Goal: Information Seeking & Learning: Learn about a topic

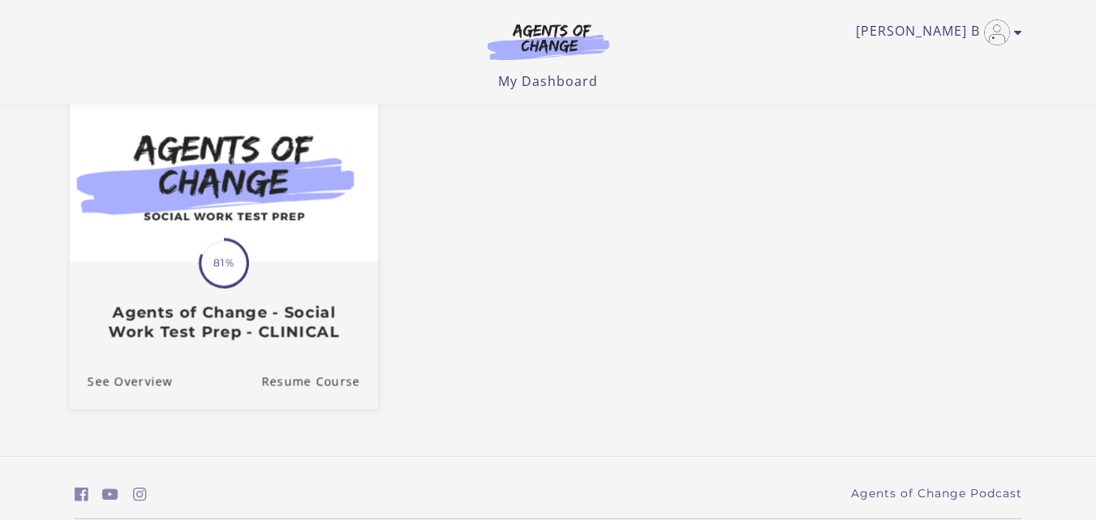
scroll to position [204, 0]
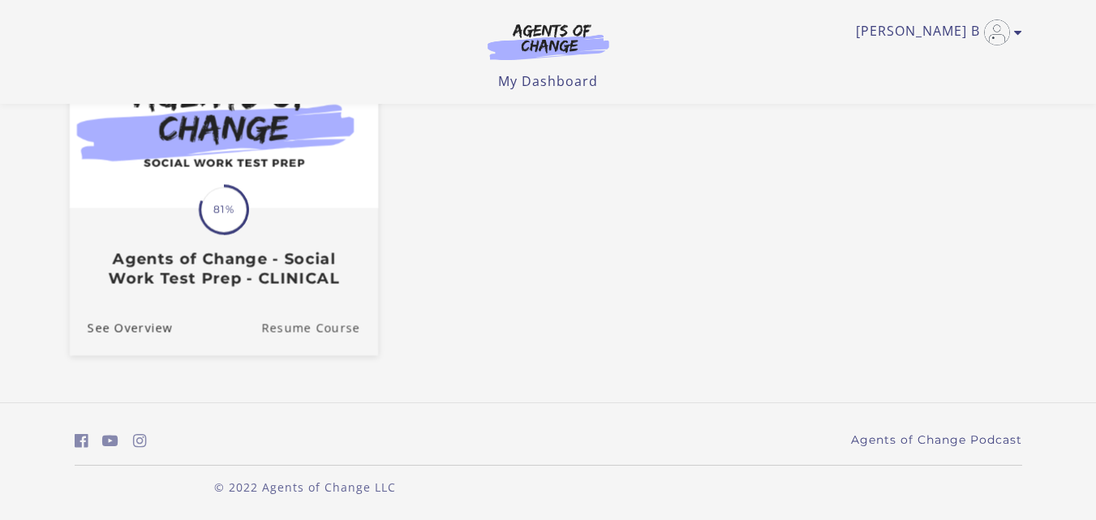
click at [310, 325] on link "Resume Course" at bounding box center [319, 328] width 117 height 54
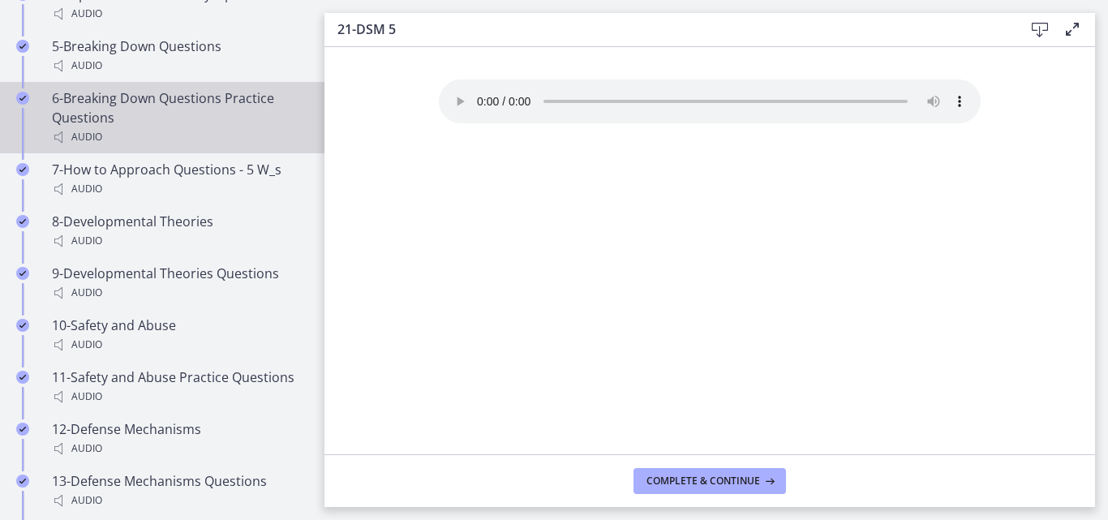
scroll to position [1298, 0]
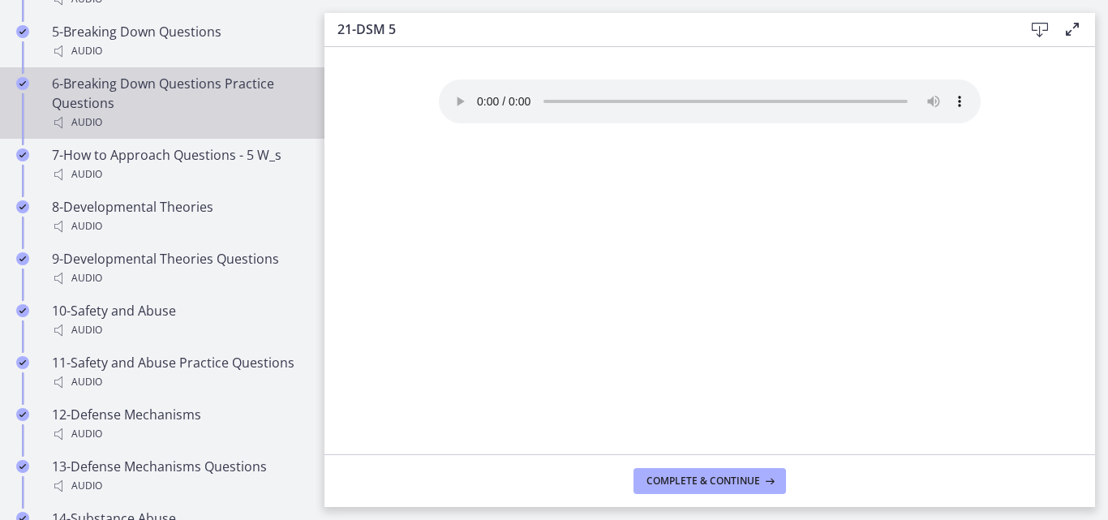
click at [198, 127] on div "6-Breaking Down Questions Practice Questions Audio" at bounding box center [178, 103] width 253 height 58
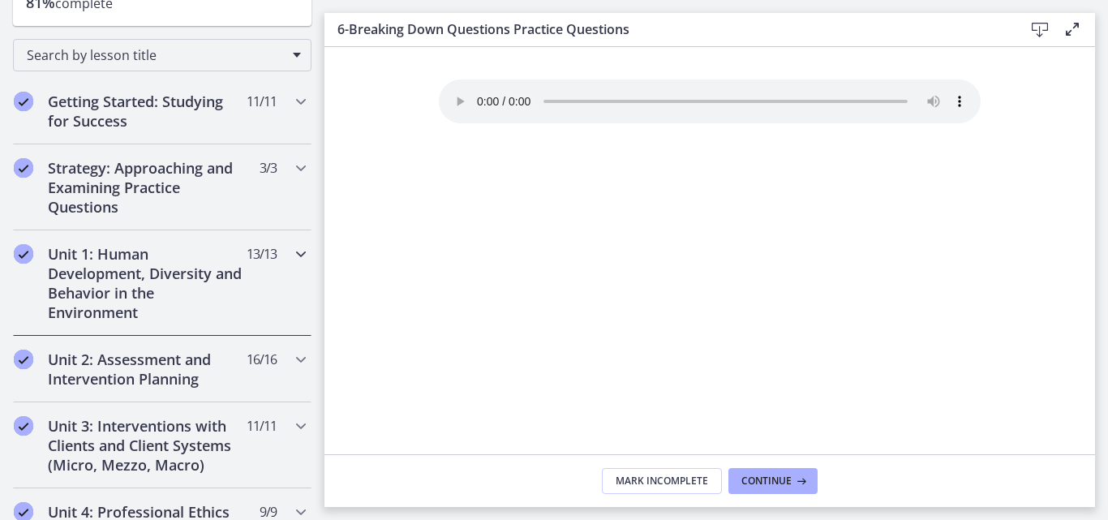
scroll to position [243, 0]
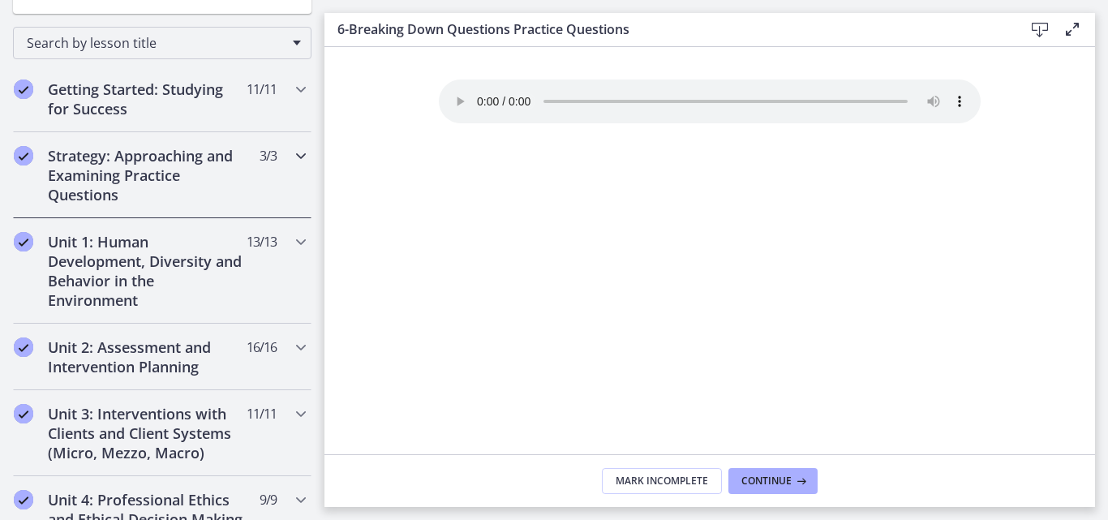
click at [214, 176] on h2 "Strategy: Approaching and Examining Practice Questions" at bounding box center [147, 175] width 198 height 58
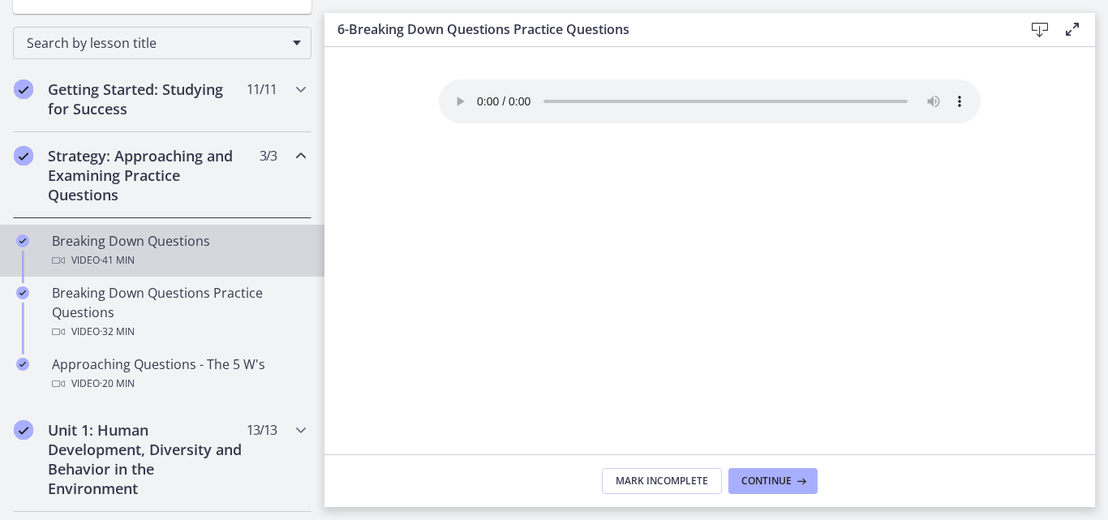
click at [153, 256] on div "Video · 41 min" at bounding box center [178, 260] width 253 height 19
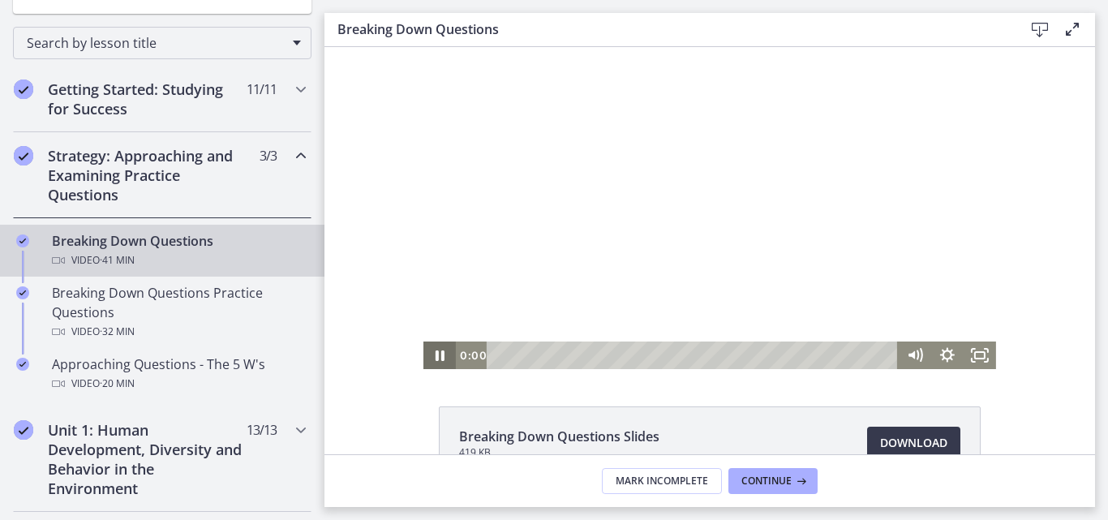
drag, startPoint x: 618, startPoint y: 357, endPoint x: 448, endPoint y: 362, distance: 170.4
click at [448, 362] on div "0:00 6:41" at bounding box center [709, 356] width 573 height 28
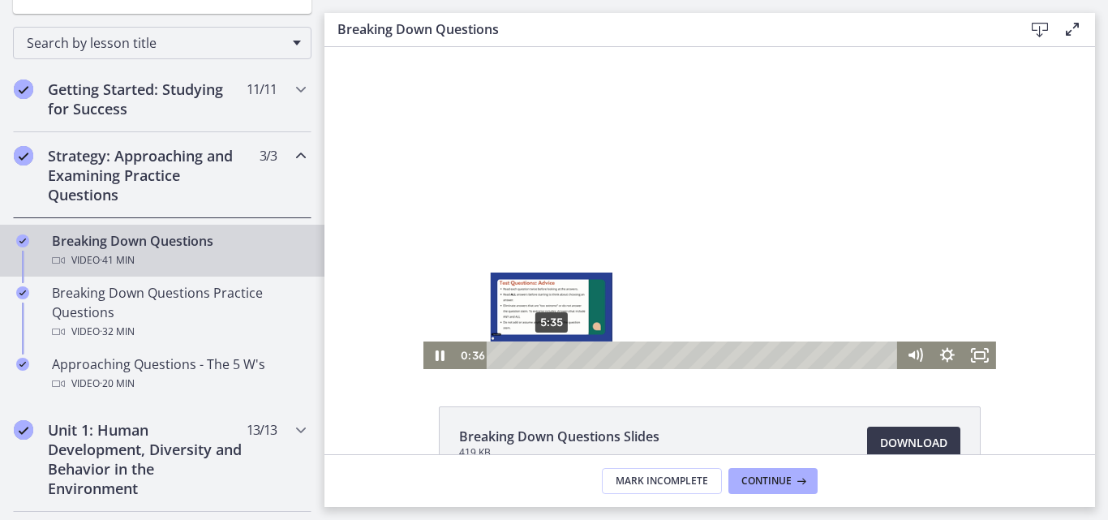
click at [546, 355] on div "5:35" at bounding box center [695, 356] width 392 height 28
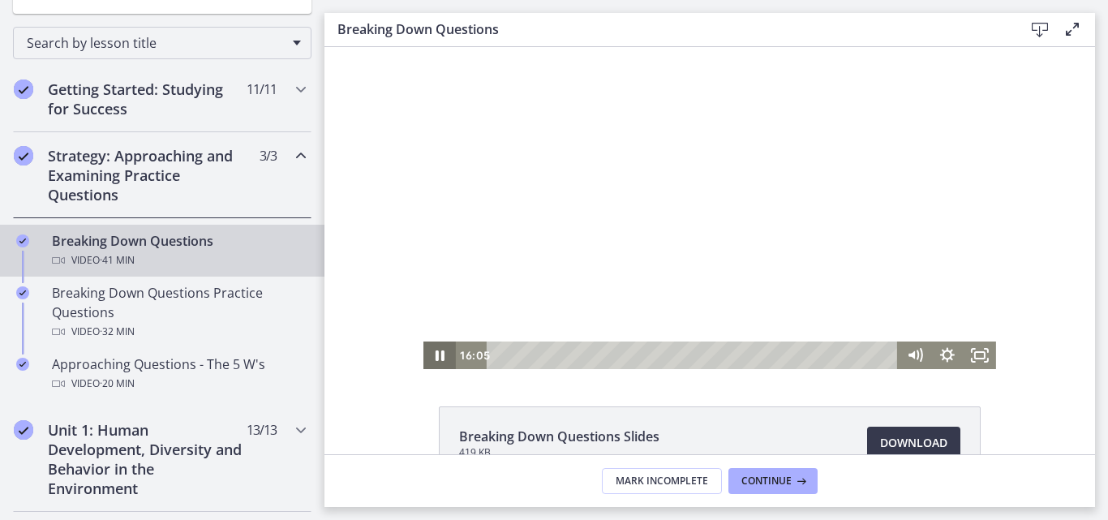
click at [436, 358] on icon "Pause" at bounding box center [439, 356] width 32 height 28
